Goal: Task Accomplishment & Management: Use online tool/utility

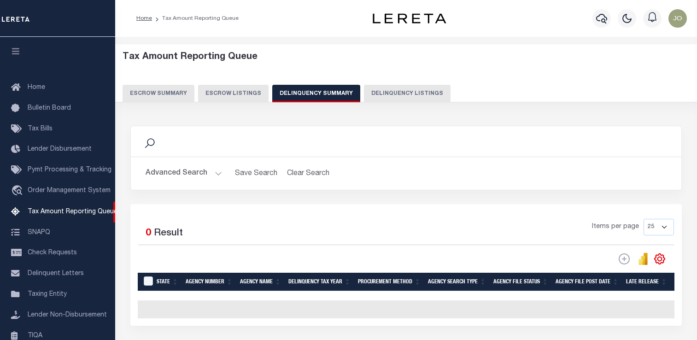
select select
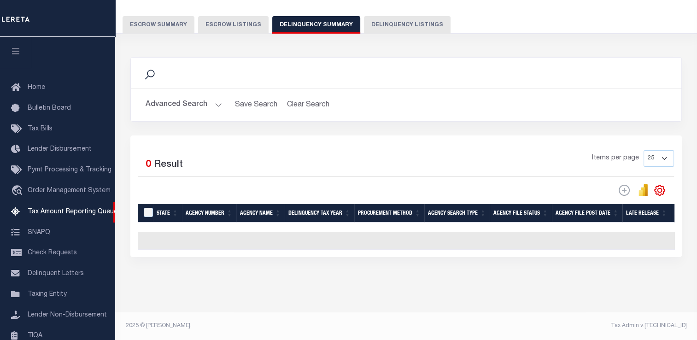
scroll to position [94, 0]
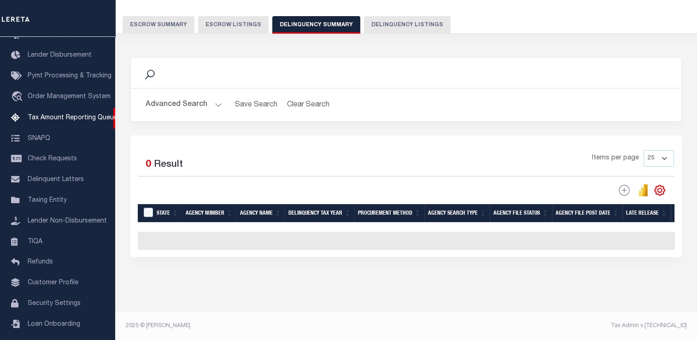
click at [199, 99] on button "Advanced Search" at bounding box center [184, 105] width 76 height 18
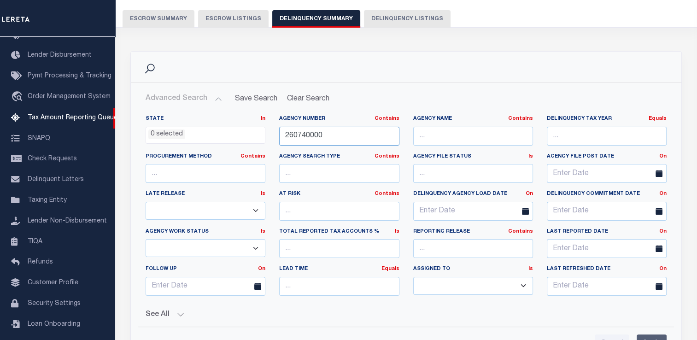
click at [294, 134] on input "260740000" at bounding box center [339, 136] width 120 height 19
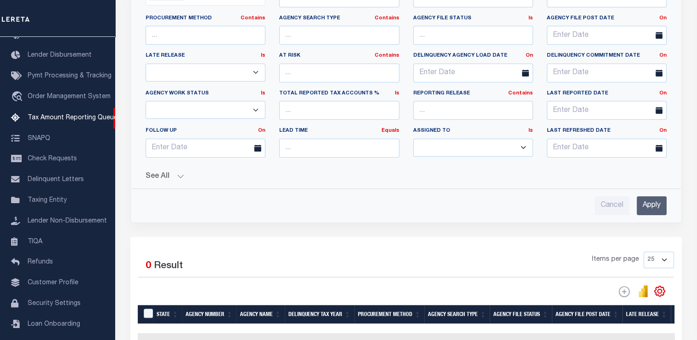
click at [643, 209] on input "Apply" at bounding box center [652, 205] width 30 height 19
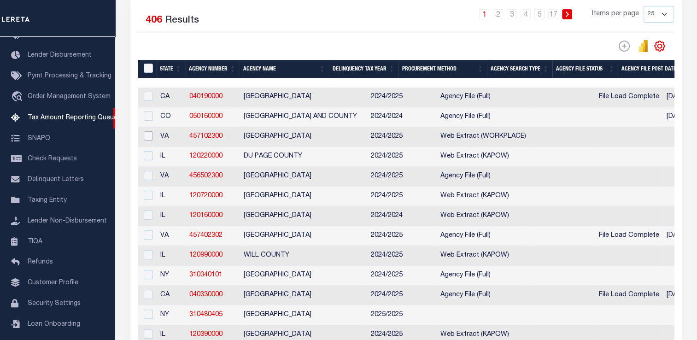
click at [149, 137] on input "checkbox" at bounding box center [148, 135] width 9 height 9
checkbox input "true"
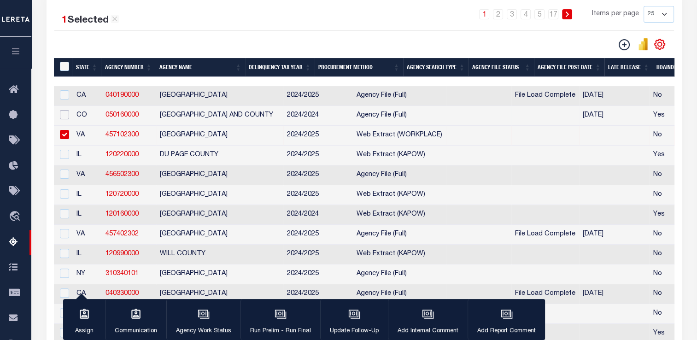
click at [66, 116] on input "checkbox" at bounding box center [64, 114] width 9 height 9
checkbox input "true"
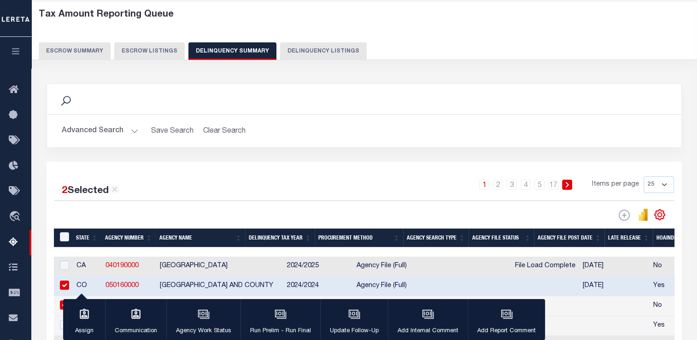
scroll to position [0, 0]
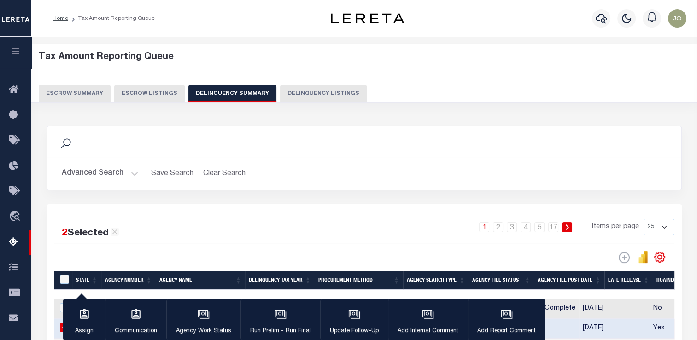
click at [111, 176] on button "Advanced Search" at bounding box center [100, 173] width 76 height 18
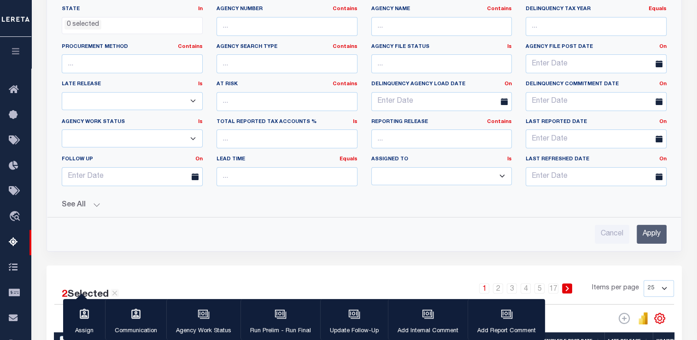
scroll to position [276, 0]
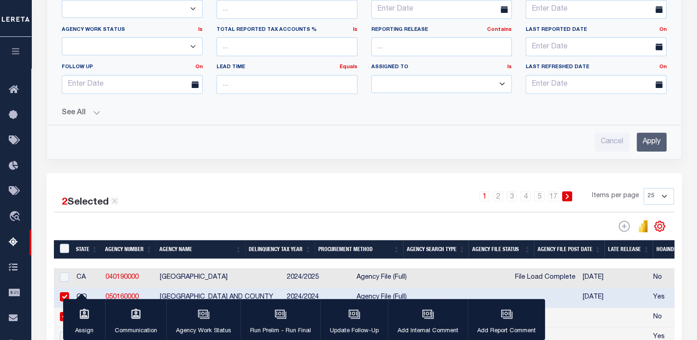
click at [87, 113] on button "See All" at bounding box center [364, 113] width 605 height 9
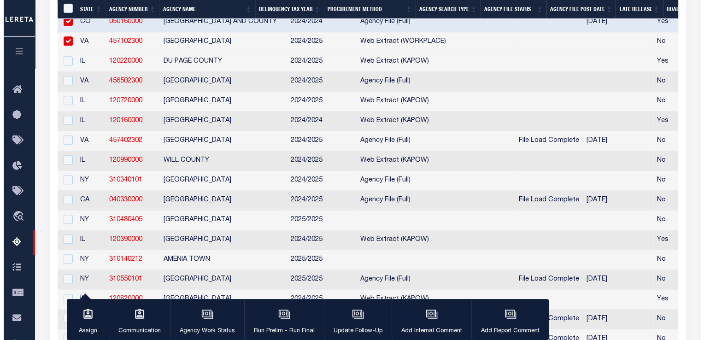
scroll to position [600, 0]
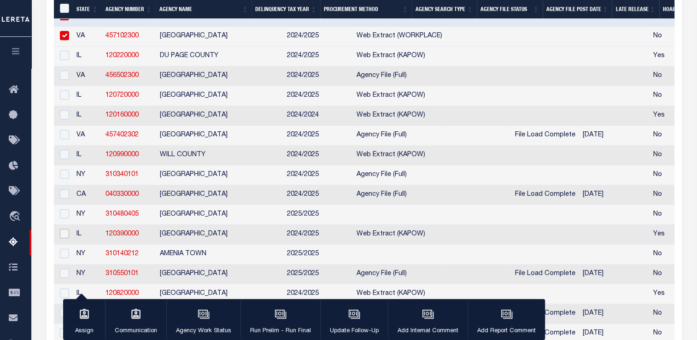
click at [64, 238] on input "checkbox" at bounding box center [64, 233] width 9 height 9
checkbox input "true"
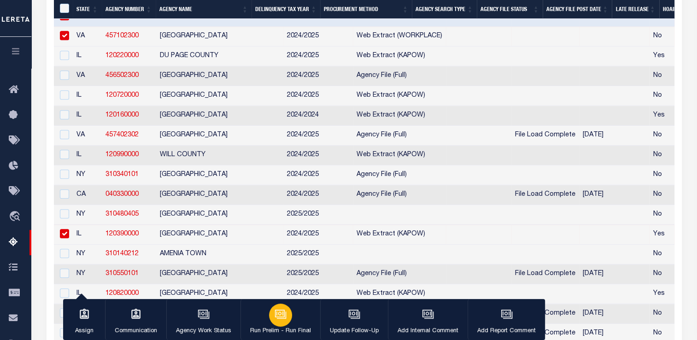
click at [283, 325] on div "button" at bounding box center [280, 315] width 23 height 23
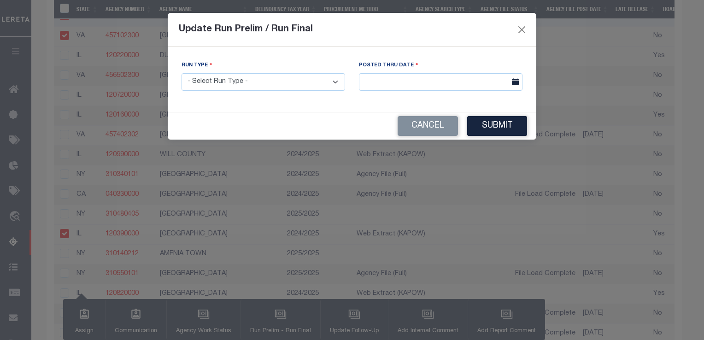
click at [293, 88] on select "- Select Run Type - Prelim Run Final Run" at bounding box center [263, 82] width 164 height 18
select select "P"
click at [181, 74] on select "- Select Run Type - Prelim Run Final Run" at bounding box center [263, 82] width 164 height 18
click at [392, 85] on input "text" at bounding box center [441, 82] width 164 height 18
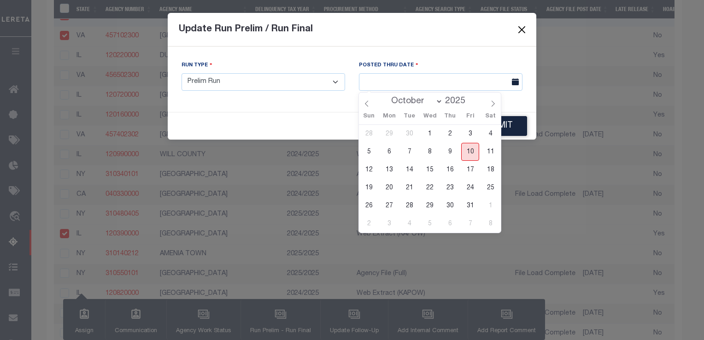
click at [472, 152] on span "10" at bounding box center [470, 152] width 18 height 18
type input "[DATE]"
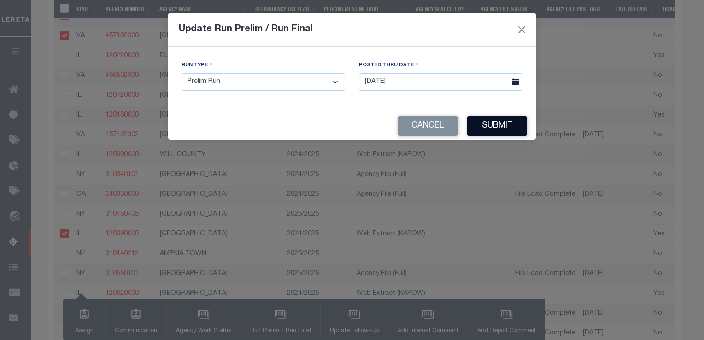
click at [497, 130] on button "Submit" at bounding box center [497, 126] width 60 height 20
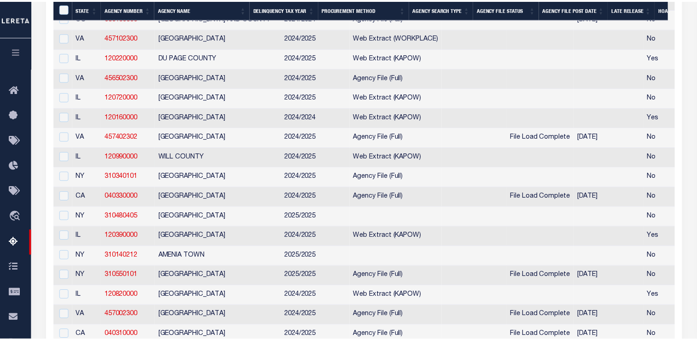
scroll to position [602, 0]
